Goal: Task Accomplishment & Management: Manage account settings

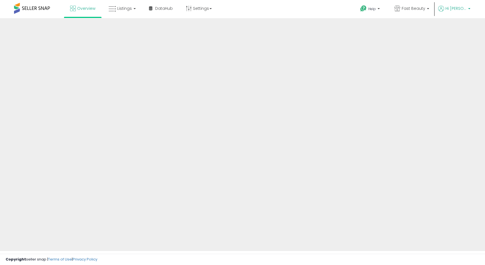
click at [448, 10] on span "Hi [PERSON_NAME]" at bounding box center [456, 9] width 21 height 6
click at [455, 8] on span "Hi [PERSON_NAME]" at bounding box center [456, 9] width 21 height 6
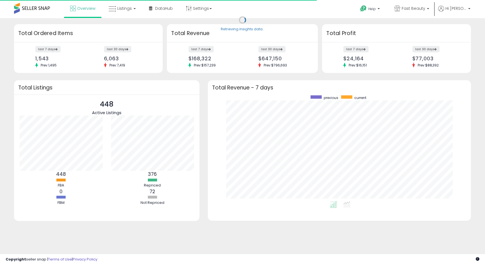
scroll to position [106, 252]
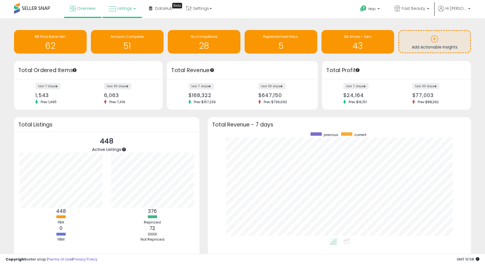
click at [127, 10] on span "Listings" at bounding box center [124, 9] width 15 height 6
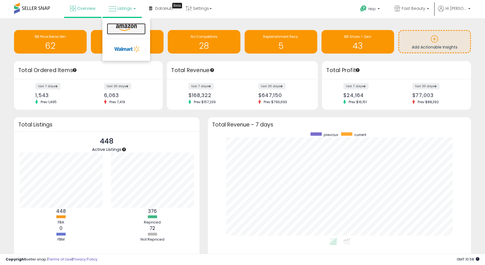
click at [132, 26] on icon at bounding box center [126, 27] width 24 height 7
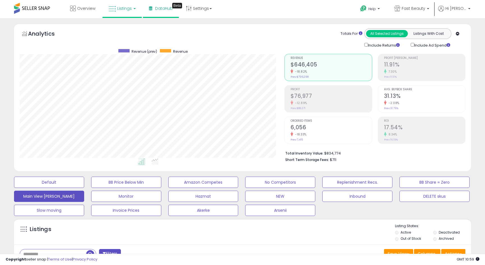
scroll to position [68, 0]
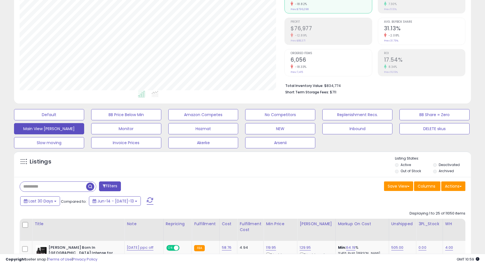
drag, startPoint x: 59, startPoint y: 187, endPoint x: 49, endPoint y: 182, distance: 11.3
click at [57, 186] on input "text" at bounding box center [53, 187] width 66 height 10
paste input "*******"
type input "*******"
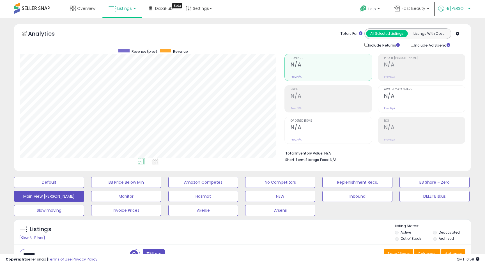
click at [460, 9] on span "Hi [PERSON_NAME]" at bounding box center [456, 9] width 21 height 6
click at [454, 59] on link "Stop impersonating" at bounding box center [447, 59] width 36 height 5
